Goal: Contribute content

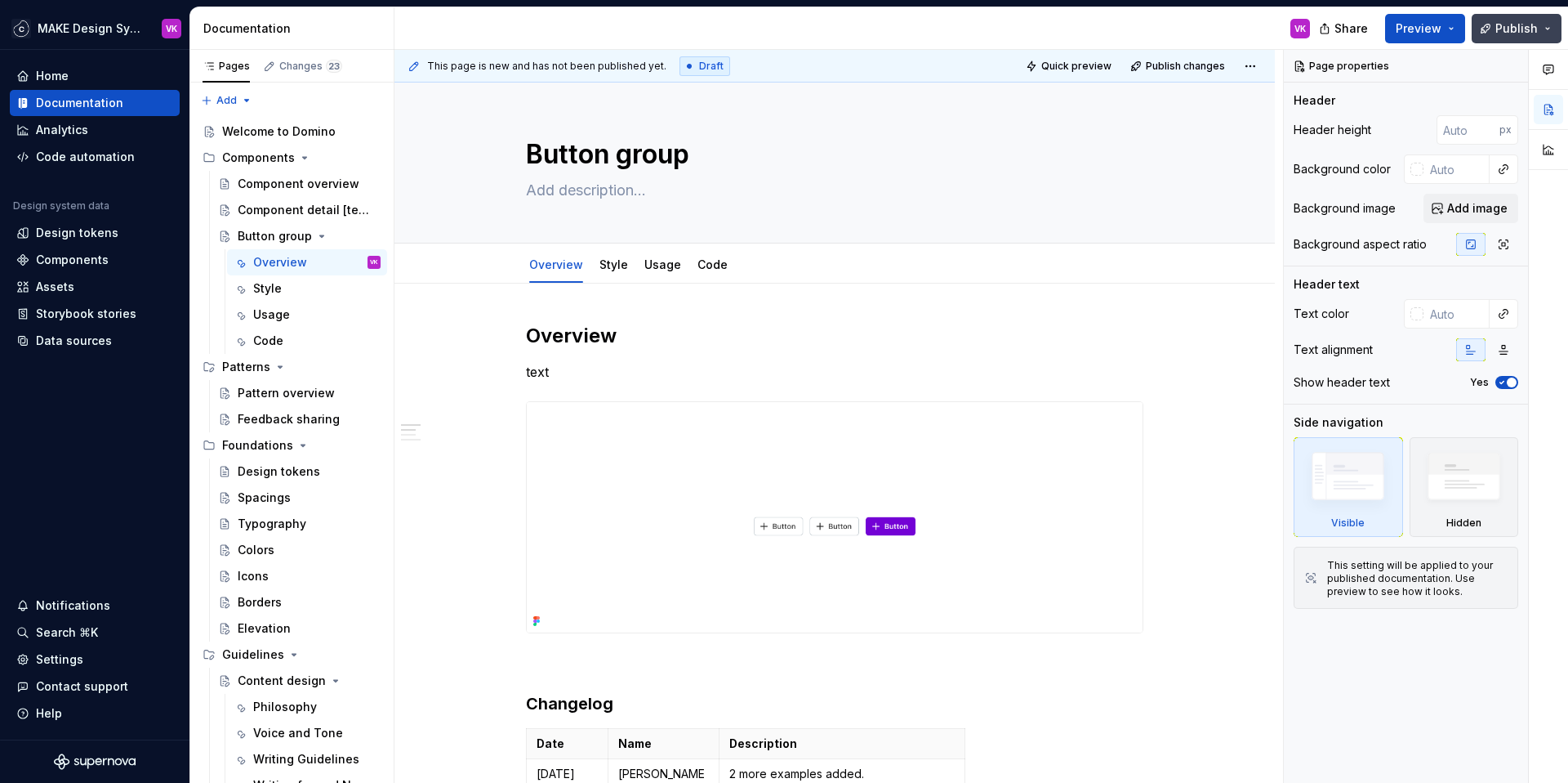
click at [1528, 27] on span "Publish" at bounding box center [1516, 28] width 42 height 17
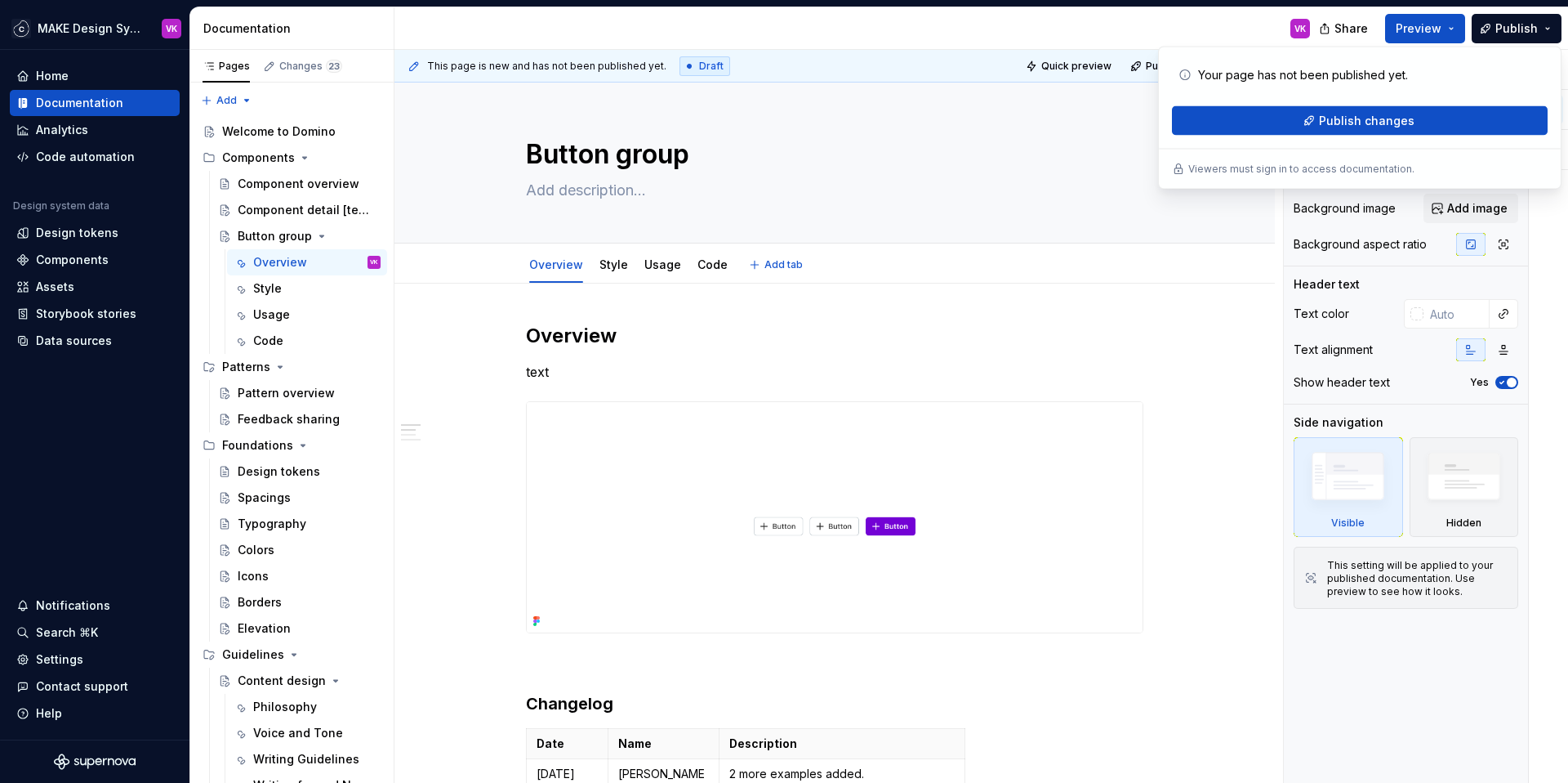
click at [1258, 244] on div "Button group Edit header Overview Style Usage Code Add tab" at bounding box center [835, 183] width 881 height 201
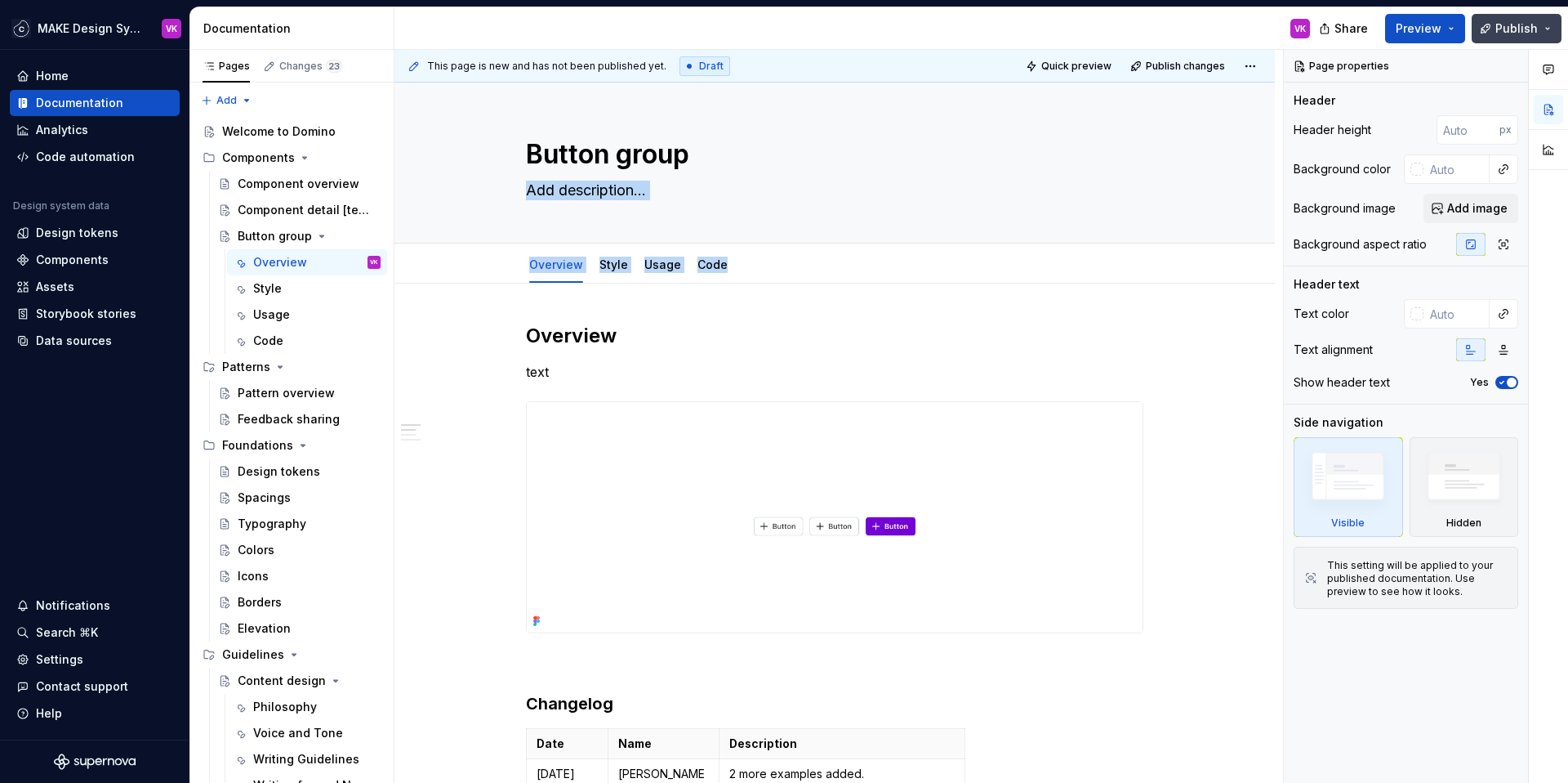
click at [1532, 26] on span "Publish" at bounding box center [1516, 28] width 42 height 17
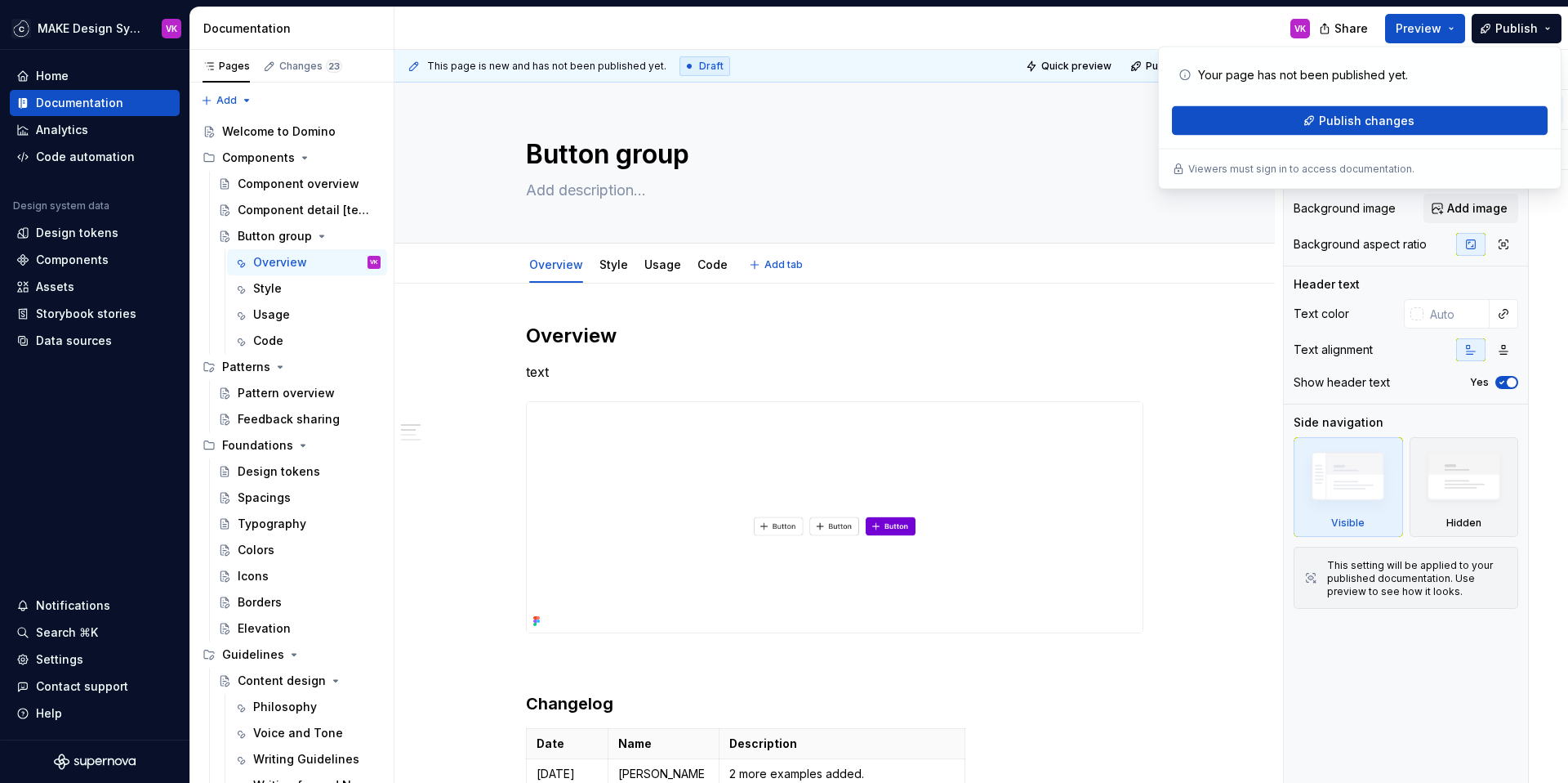
click at [1253, 257] on div "Overview Style Usage Code Add tab" at bounding box center [835, 263] width 881 height 40
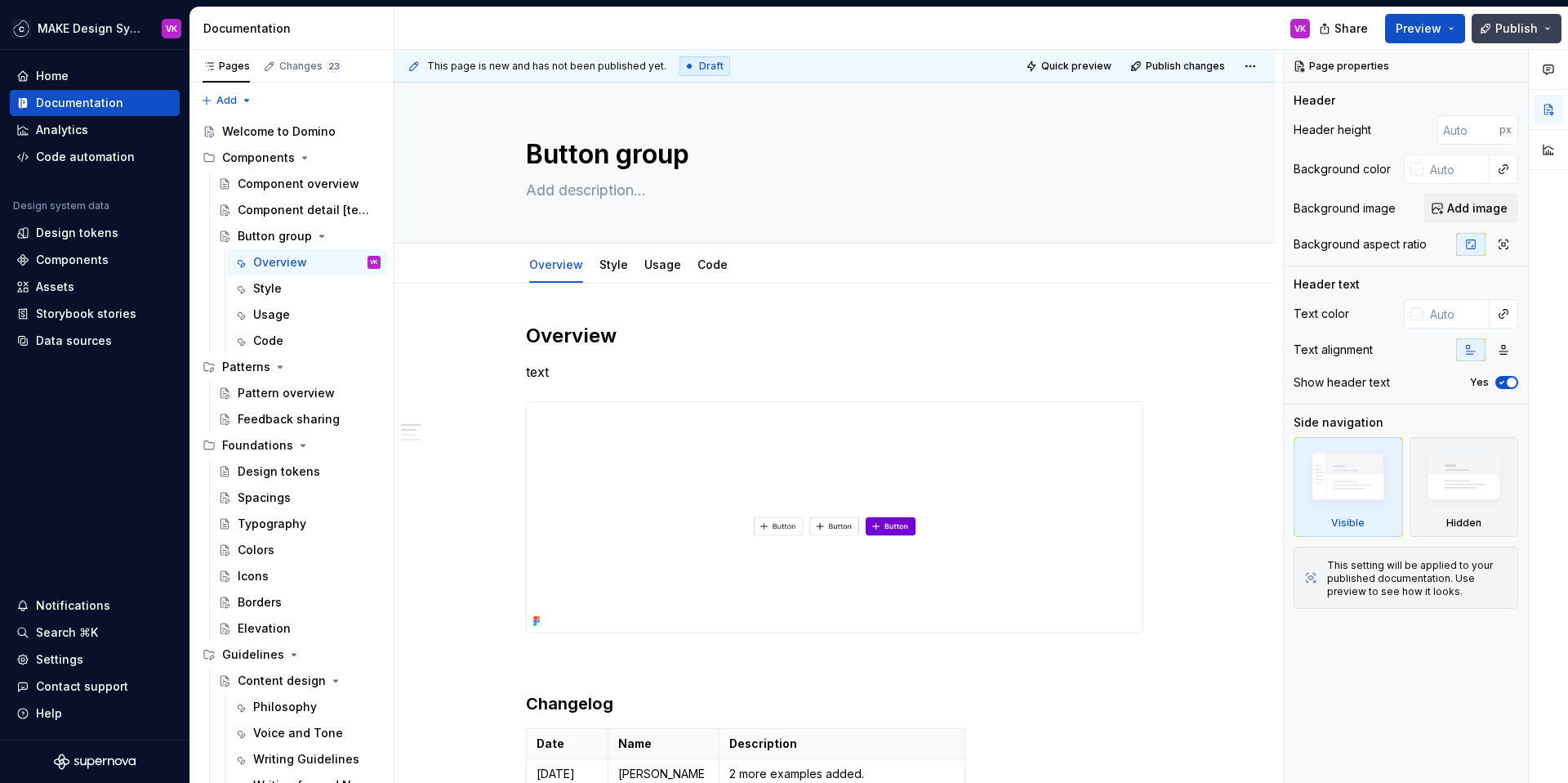
click at [1532, 24] on span "Publish" at bounding box center [1516, 28] width 42 height 17
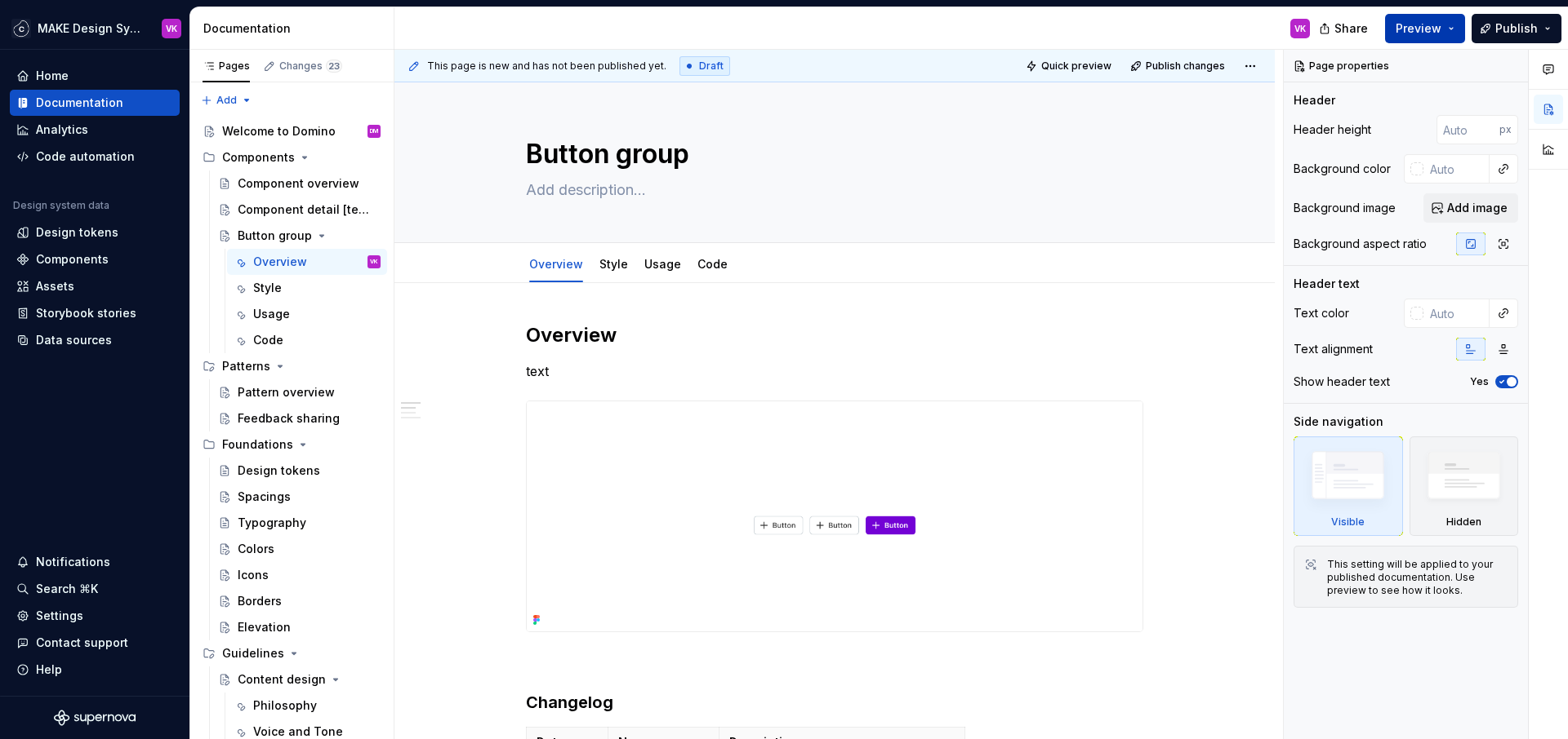
click at [1429, 23] on span "Preview" at bounding box center [1418, 28] width 46 height 17
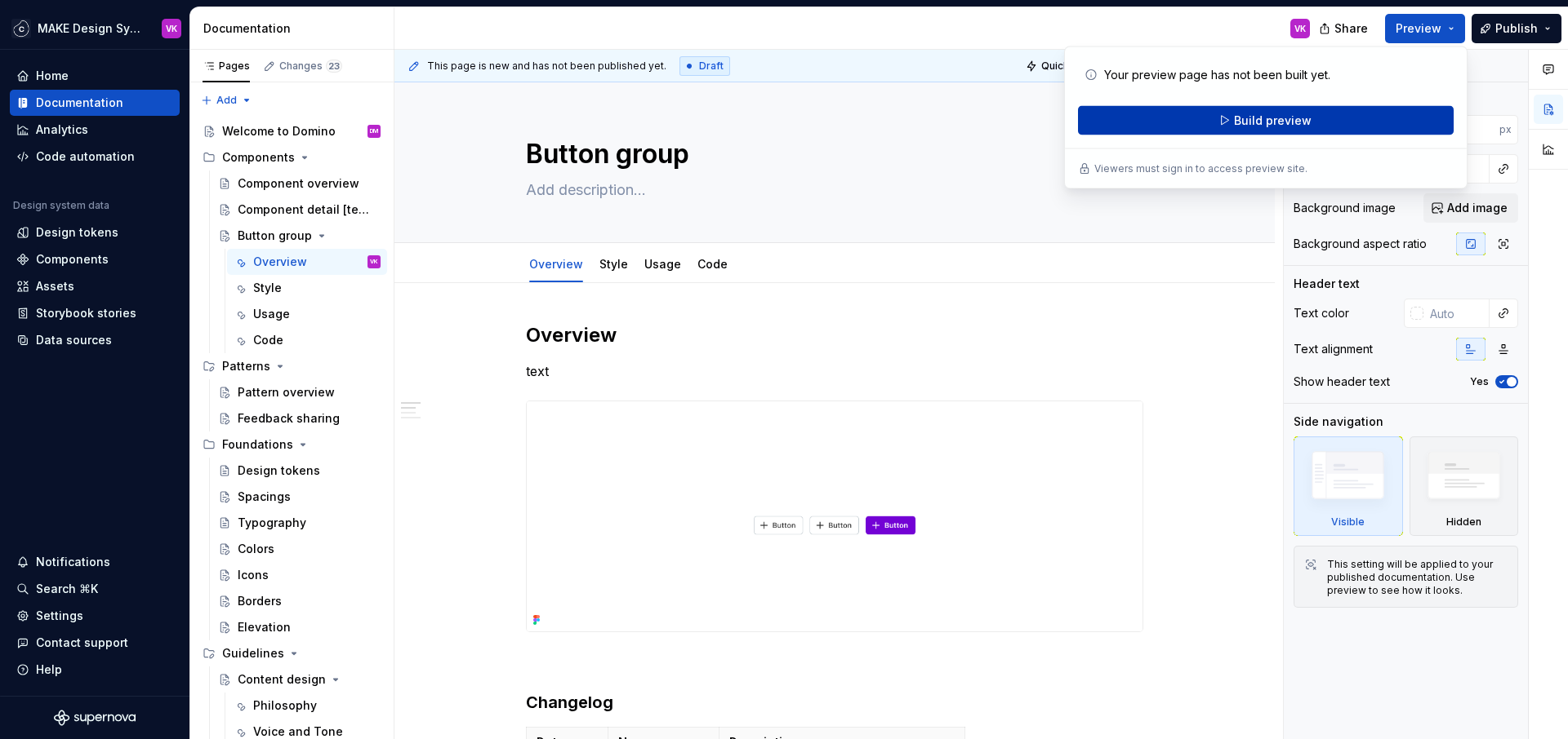
click at [1271, 119] on span "Build preview" at bounding box center [1272, 121] width 78 height 17
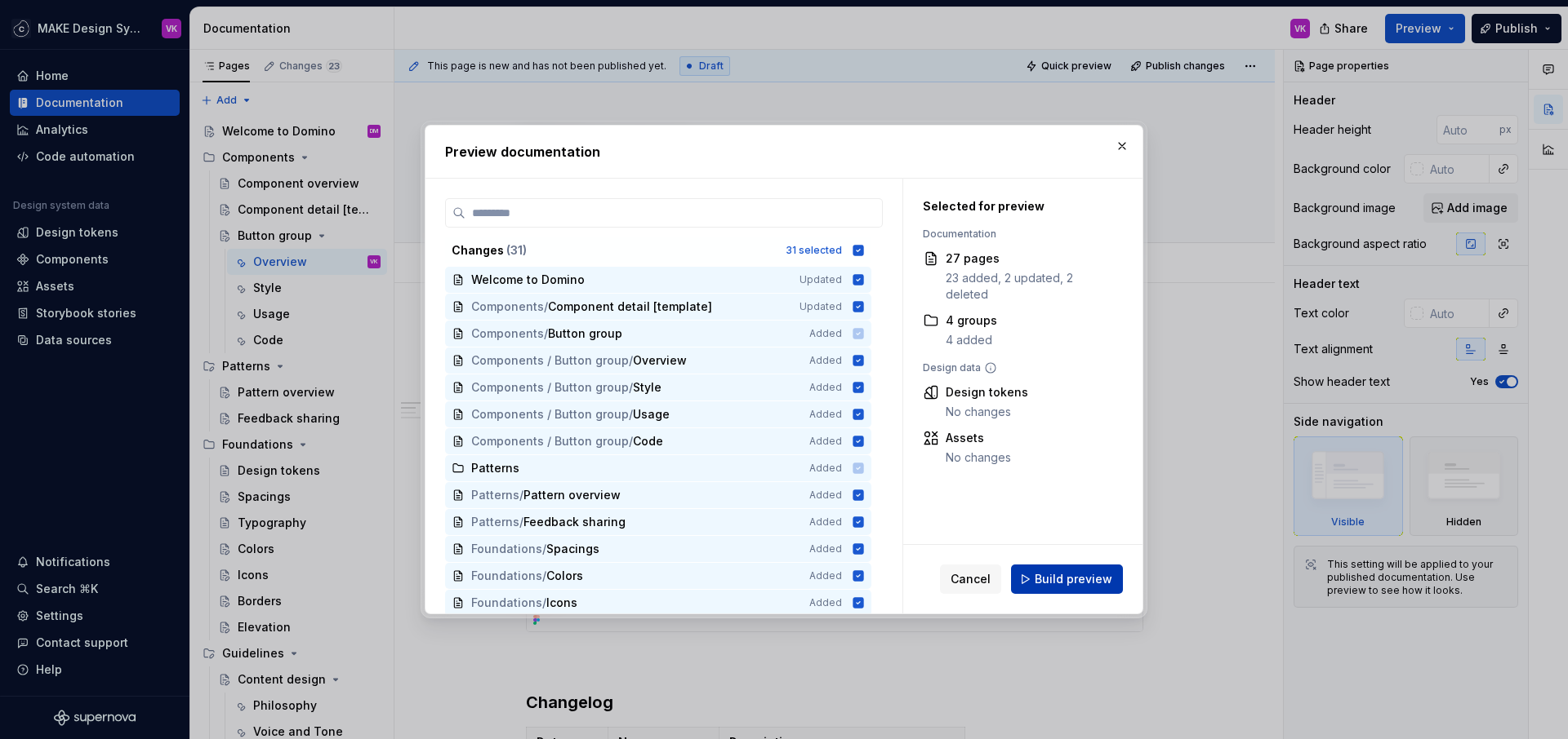
click at [1064, 584] on span "Build preview" at bounding box center [1073, 579] width 78 height 17
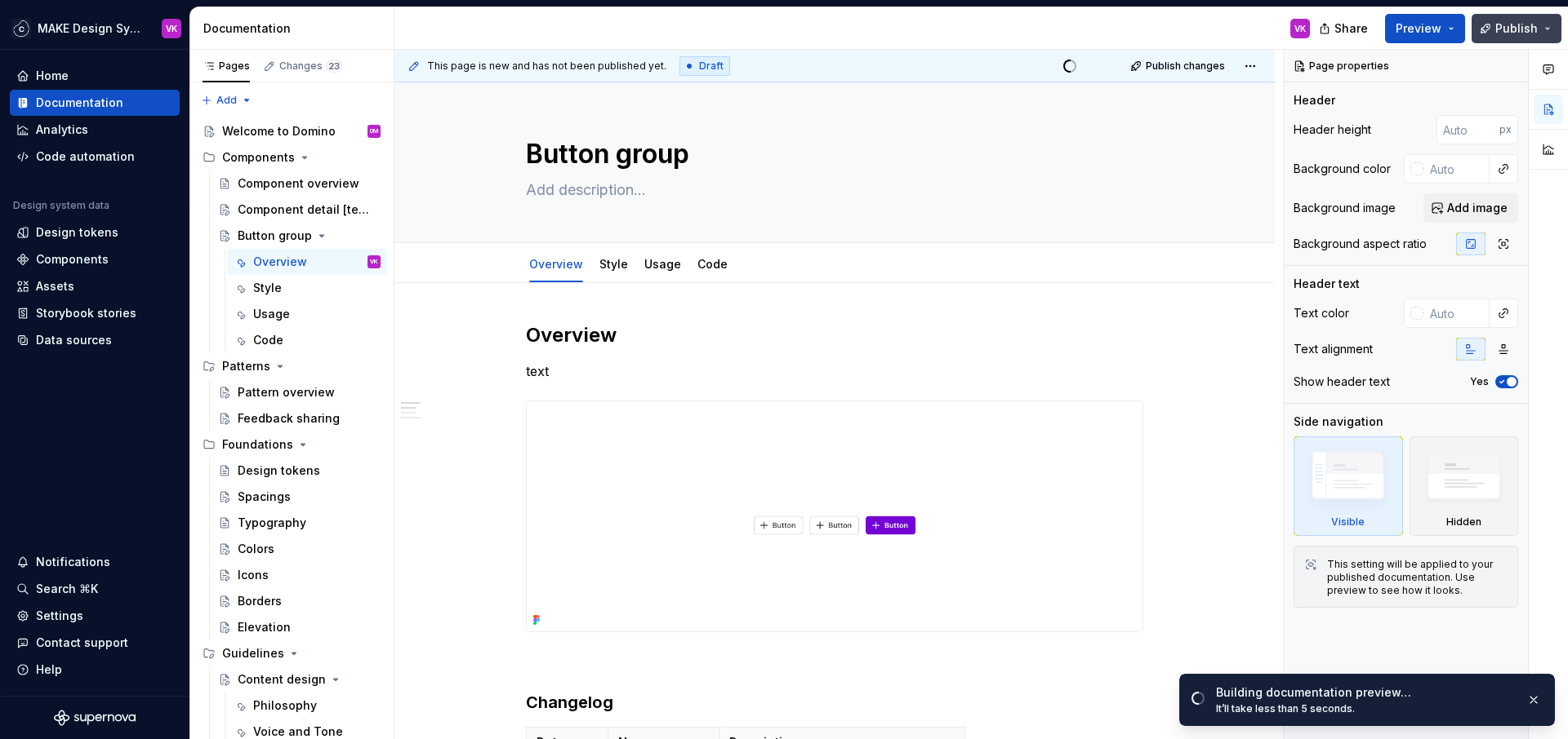
click at [1528, 27] on span "Publish" at bounding box center [1516, 28] width 42 height 17
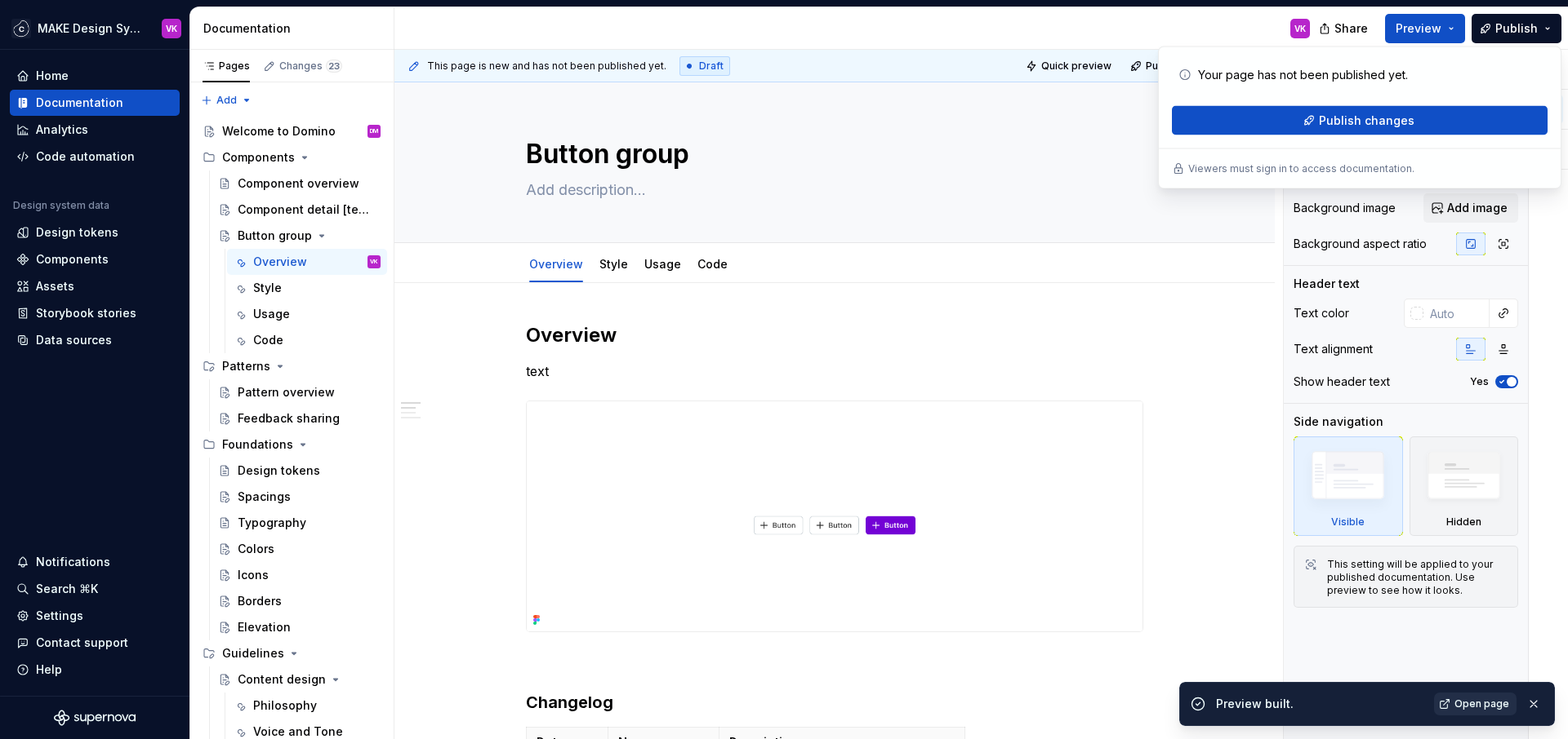
click at [1479, 703] on span "Open page" at bounding box center [1482, 704] width 55 height 13
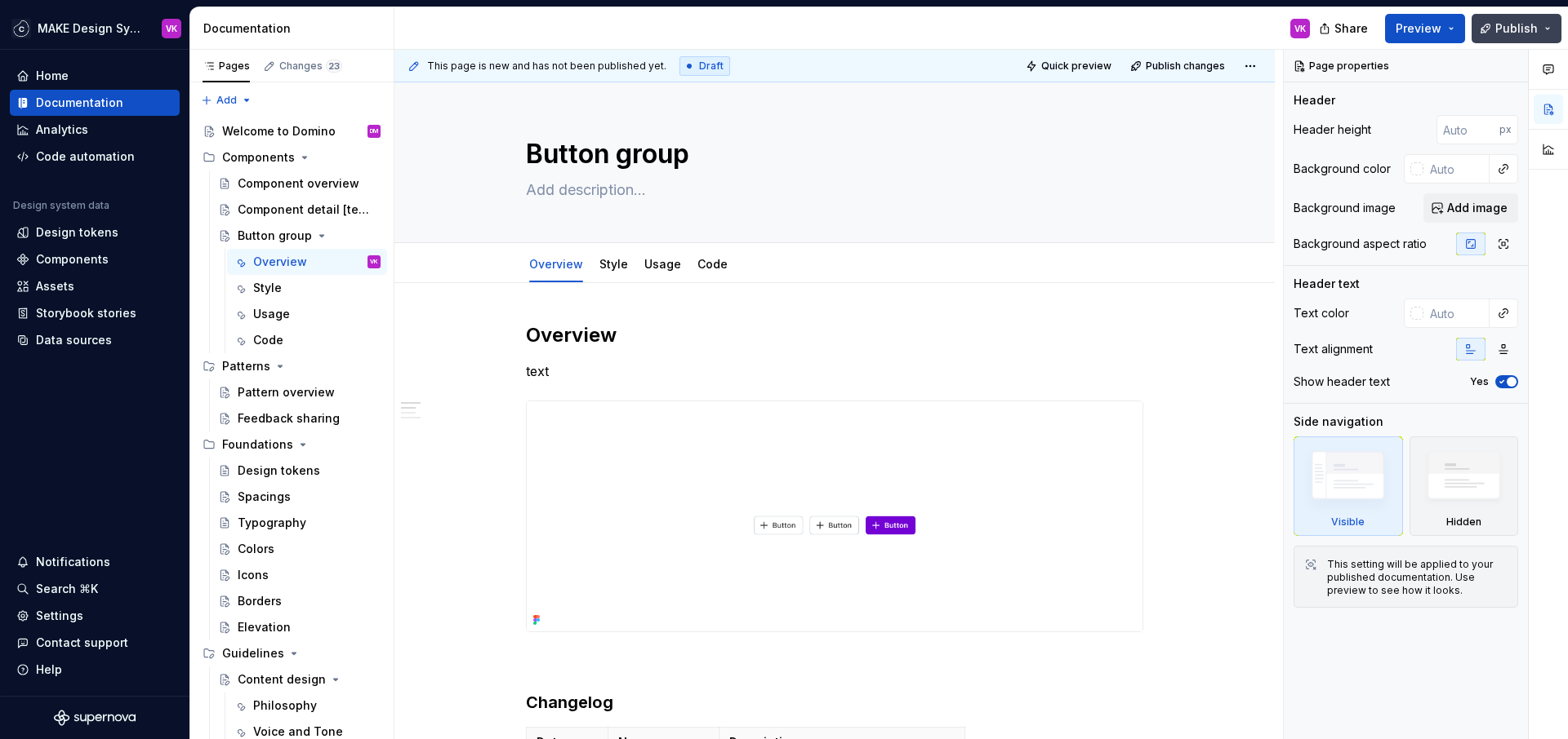
click at [1506, 28] on span "Publish" at bounding box center [1516, 28] width 42 height 17
click at [1026, 190] on textarea at bounding box center [831, 190] width 618 height 26
click at [1511, 26] on span "Publish" at bounding box center [1516, 28] width 42 height 17
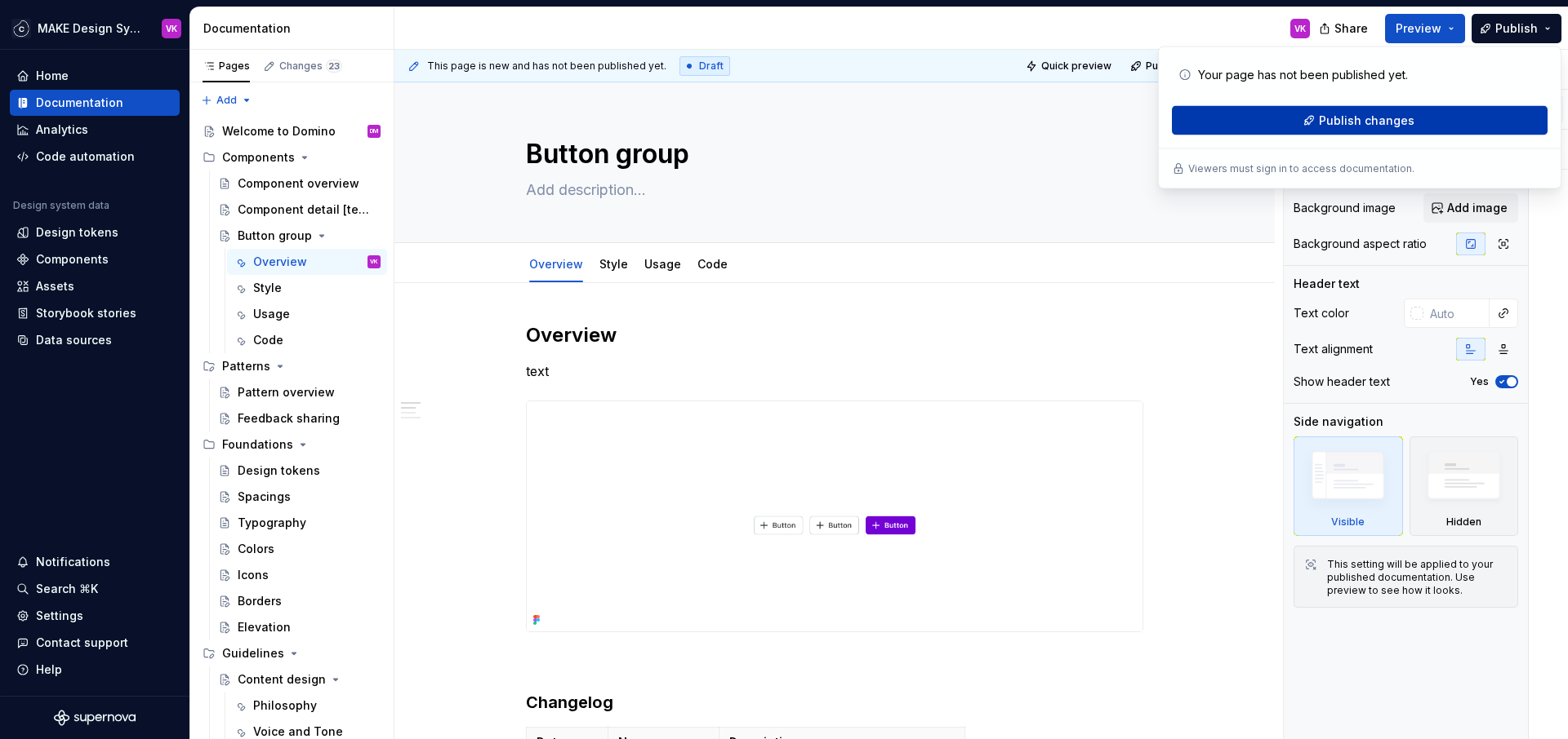
click at [1338, 124] on span "Publish changes" at bounding box center [1367, 121] width 95 height 17
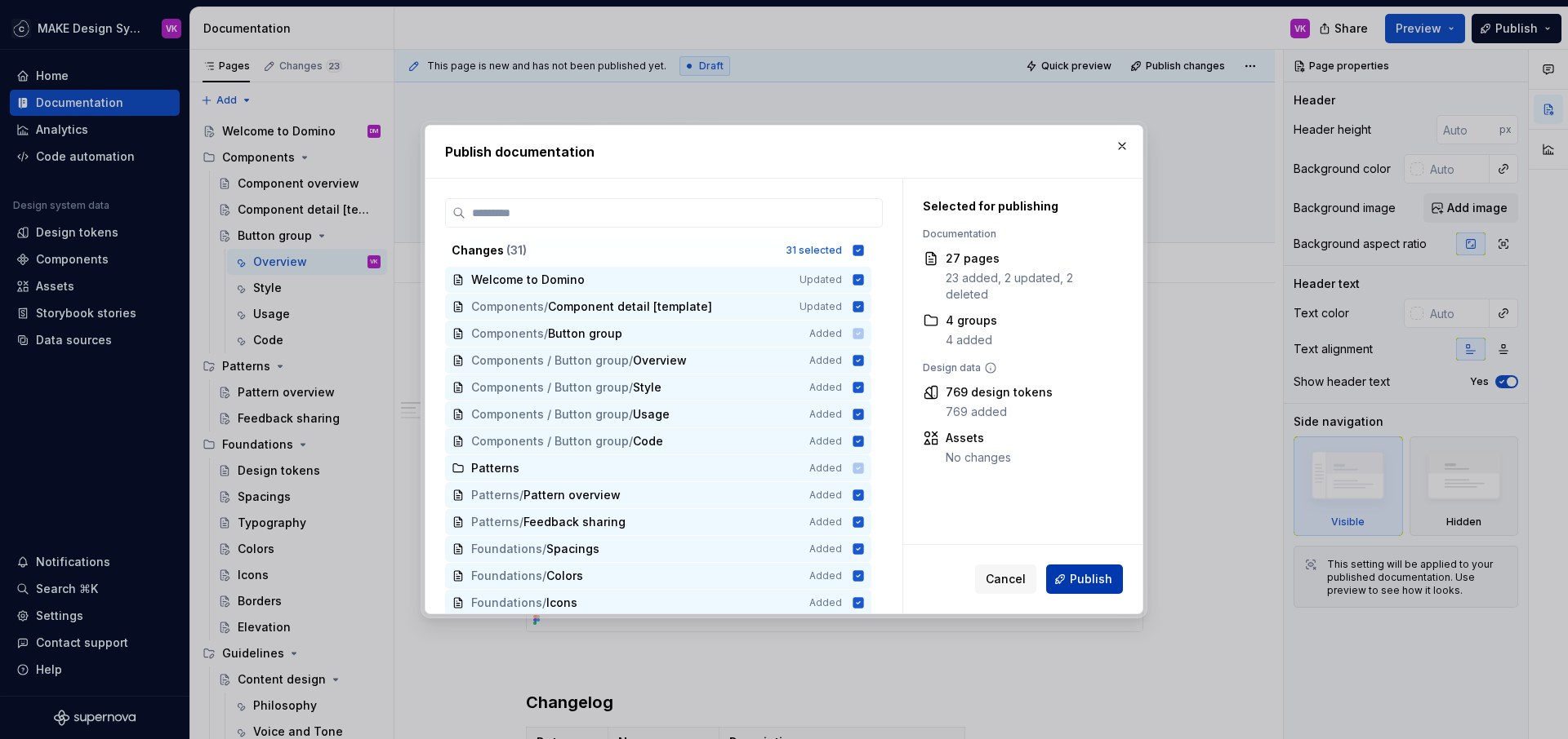
click at [1087, 584] on span "Publish" at bounding box center [1091, 579] width 42 height 17
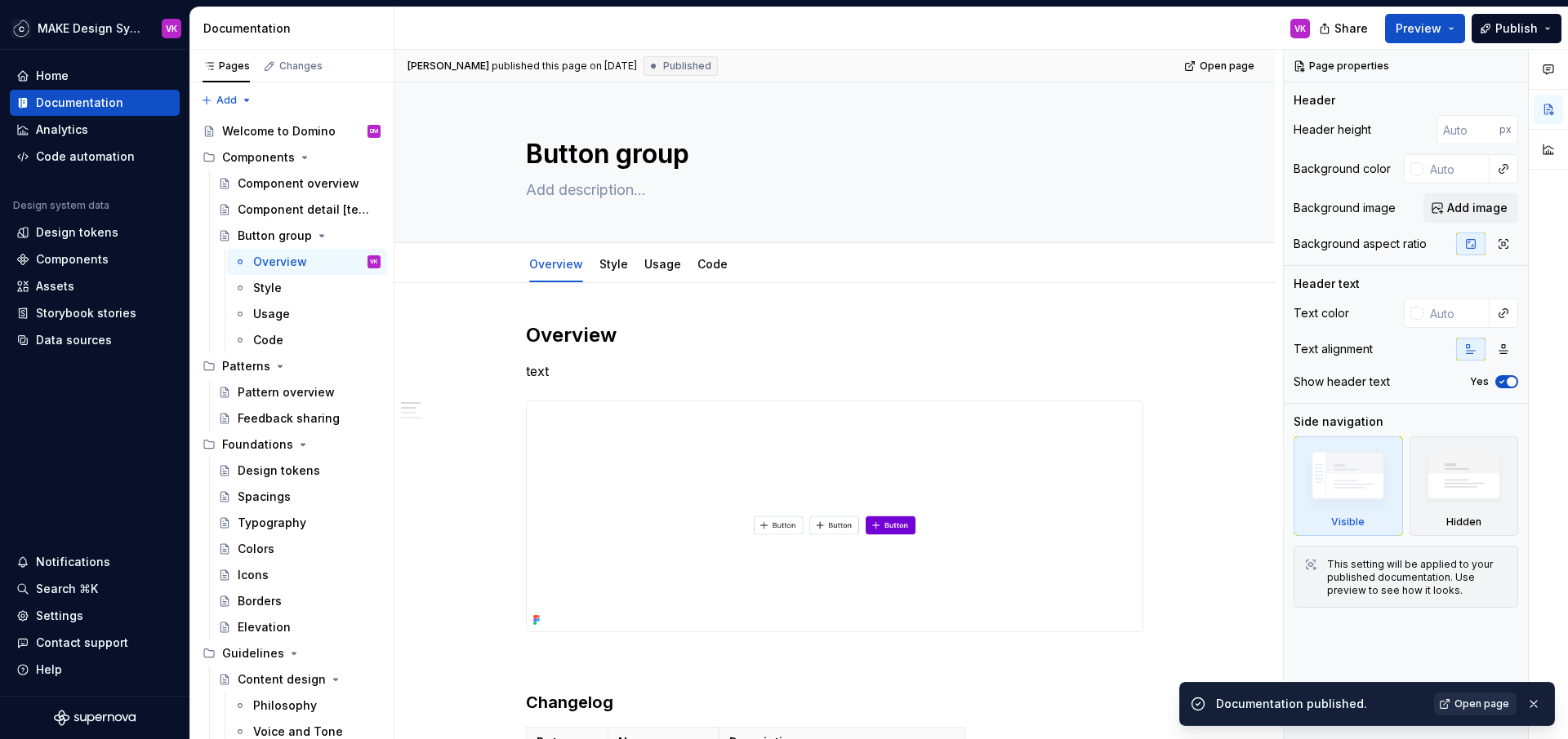
click at [1481, 704] on span "Open page" at bounding box center [1482, 704] width 55 height 13
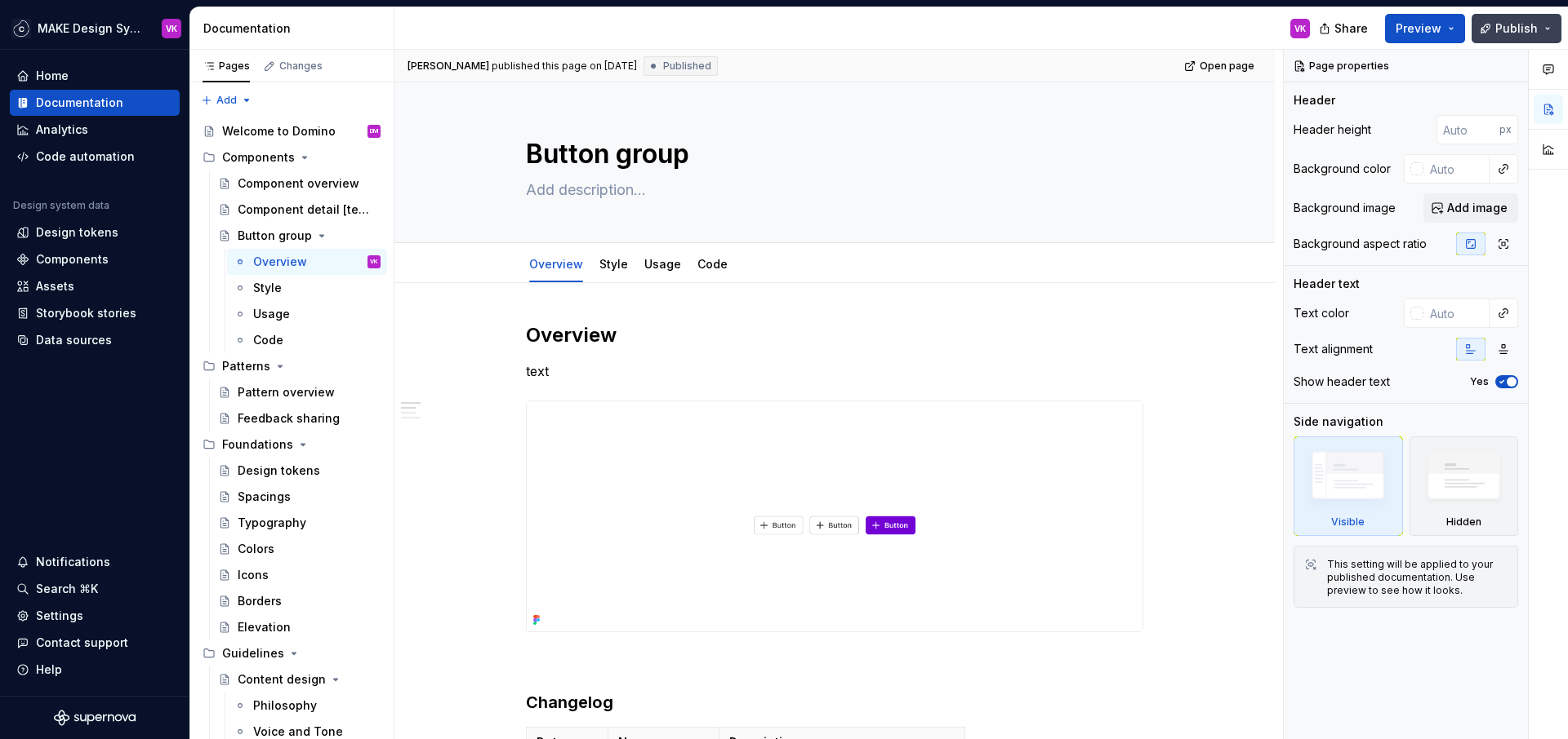
click at [1534, 29] on span "Publish" at bounding box center [1516, 28] width 42 height 17
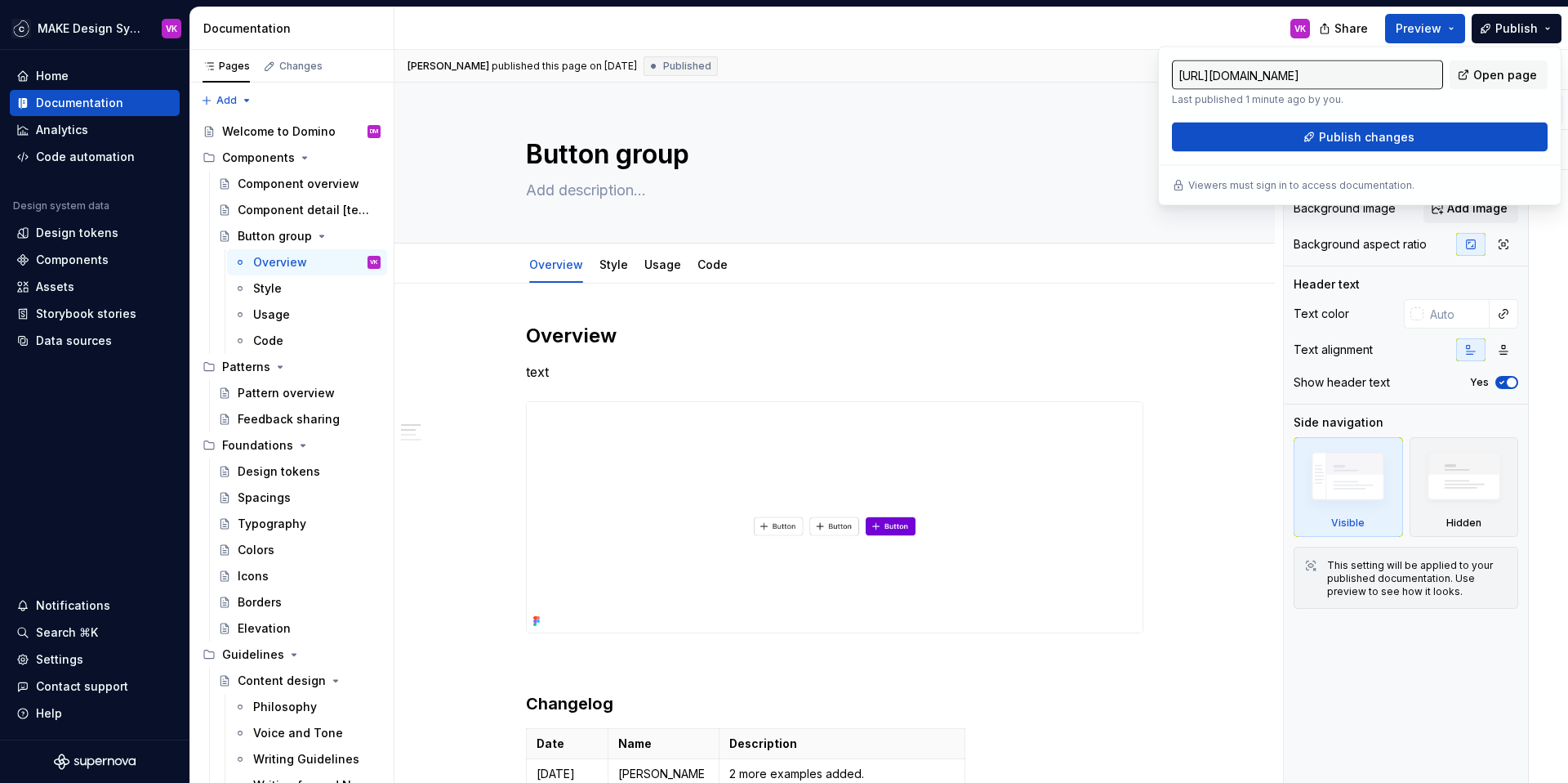
click at [1119, 38] on div "VK" at bounding box center [859, 28] width 928 height 42
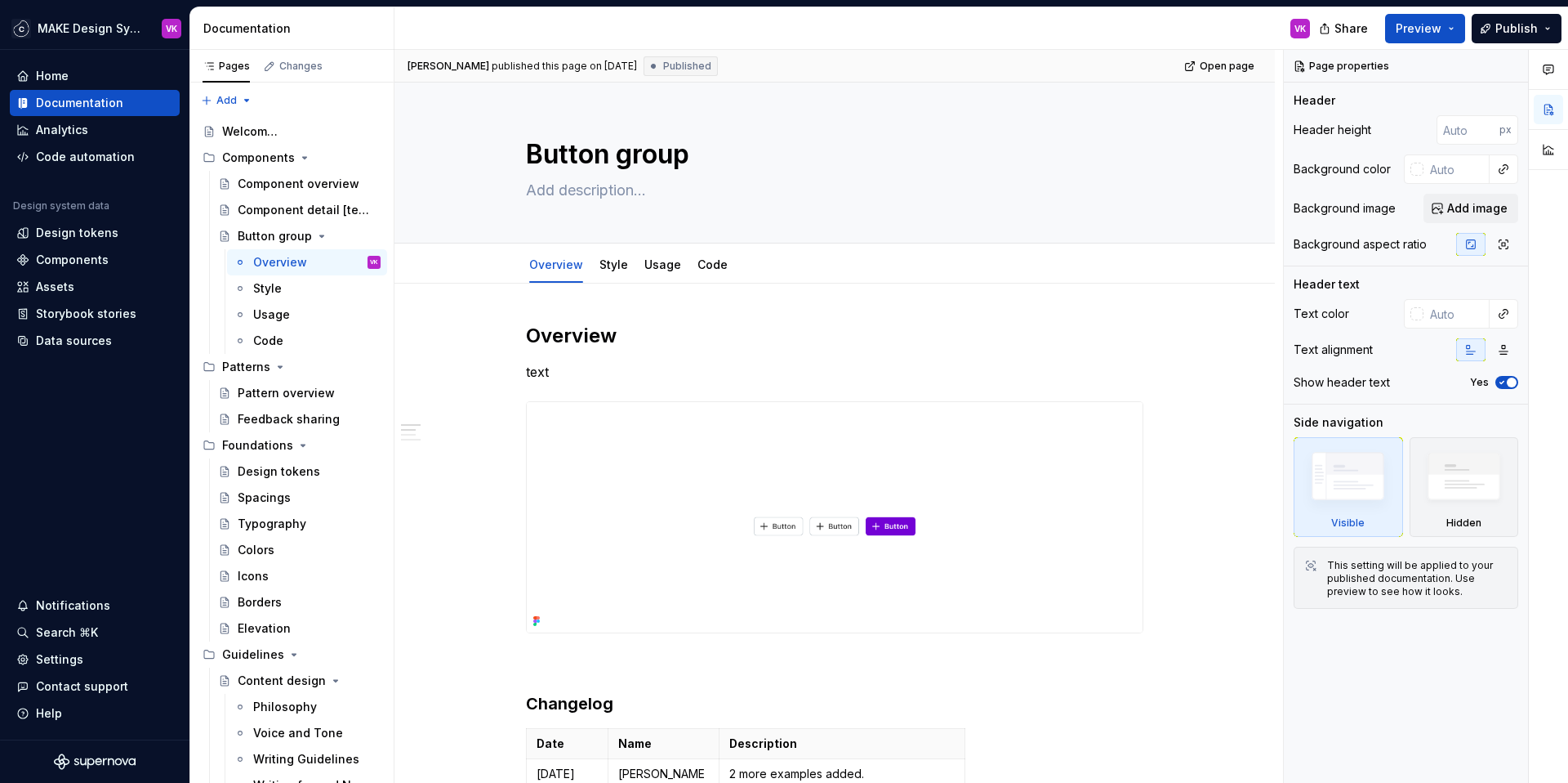
type textarea "*"
